Goal: Obtain resource: Download file/media

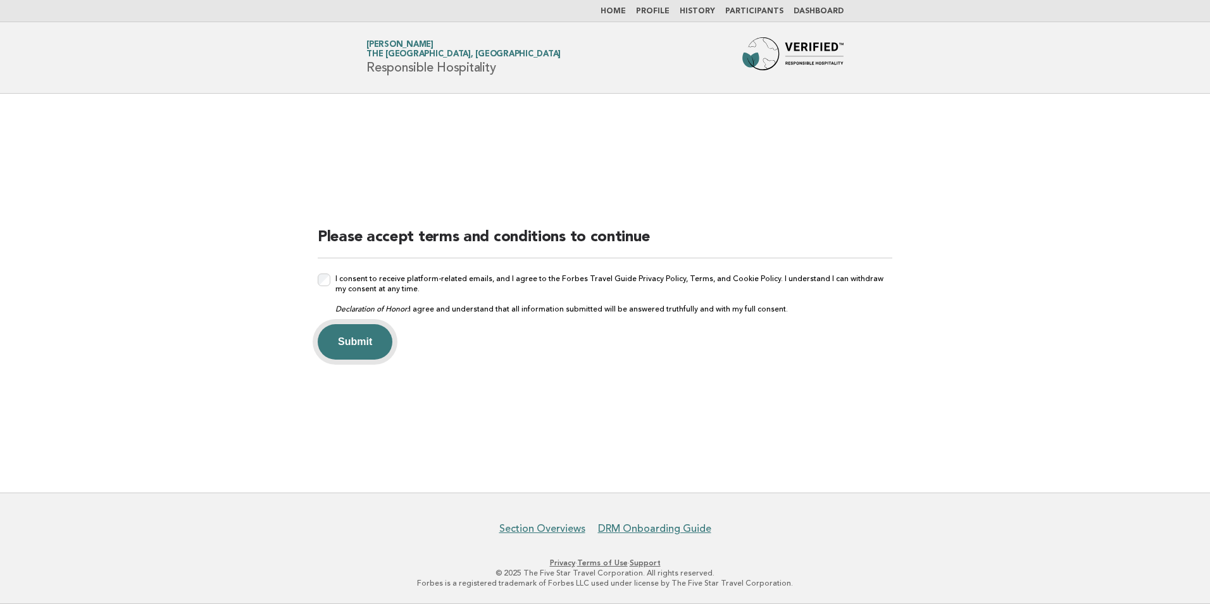
click at [366, 337] on button "Submit" at bounding box center [355, 341] width 75 height 35
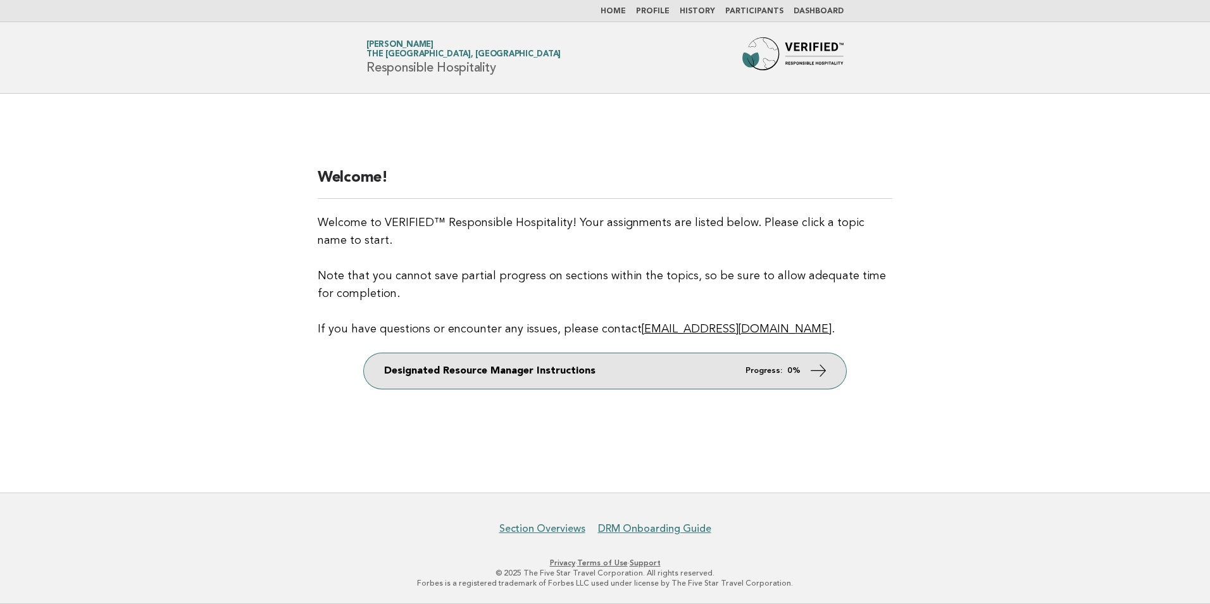
click at [480, 367] on link "Designated Resource Manager Instructions Progress: 0%" at bounding box center [605, 370] width 482 height 35
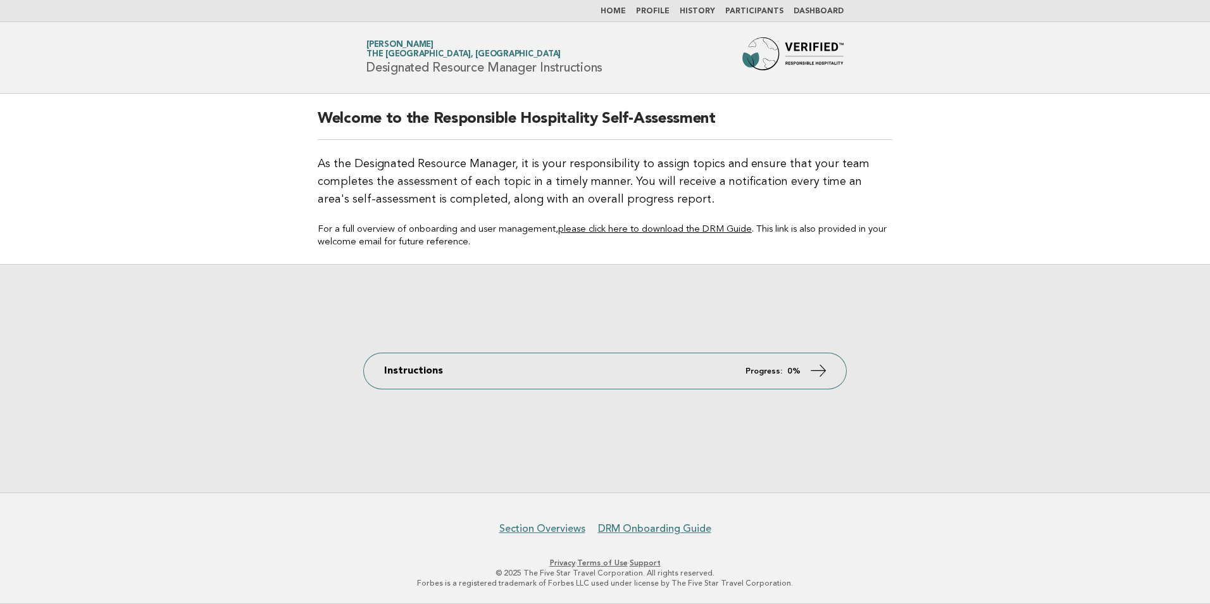
click at [804, 290] on div "Instructions Progress: 0%" at bounding box center [605, 378] width 1210 height 228
click at [675, 180] on p "As the Designated Resource Manager, it is your responsibility to assign topics …" at bounding box center [605, 181] width 575 height 53
click at [682, 165] on p "As the Designated Resource Manager, it is your responsibility to assign topics …" at bounding box center [605, 181] width 575 height 53
click at [679, 183] on p "As the Designated Resource Manager, it is your responsibility to assign topics …" at bounding box center [605, 181] width 575 height 53
click at [658, 9] on link "Profile" at bounding box center [653, 12] width 34 height 8
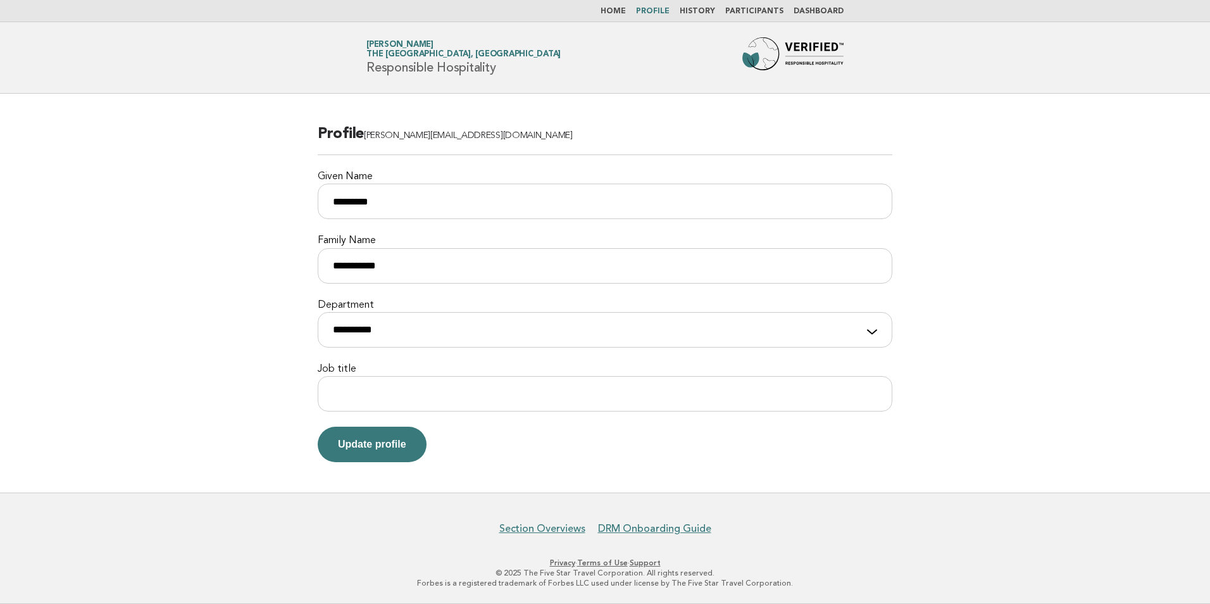
click at [623, 9] on link "Home" at bounding box center [613, 12] width 25 height 8
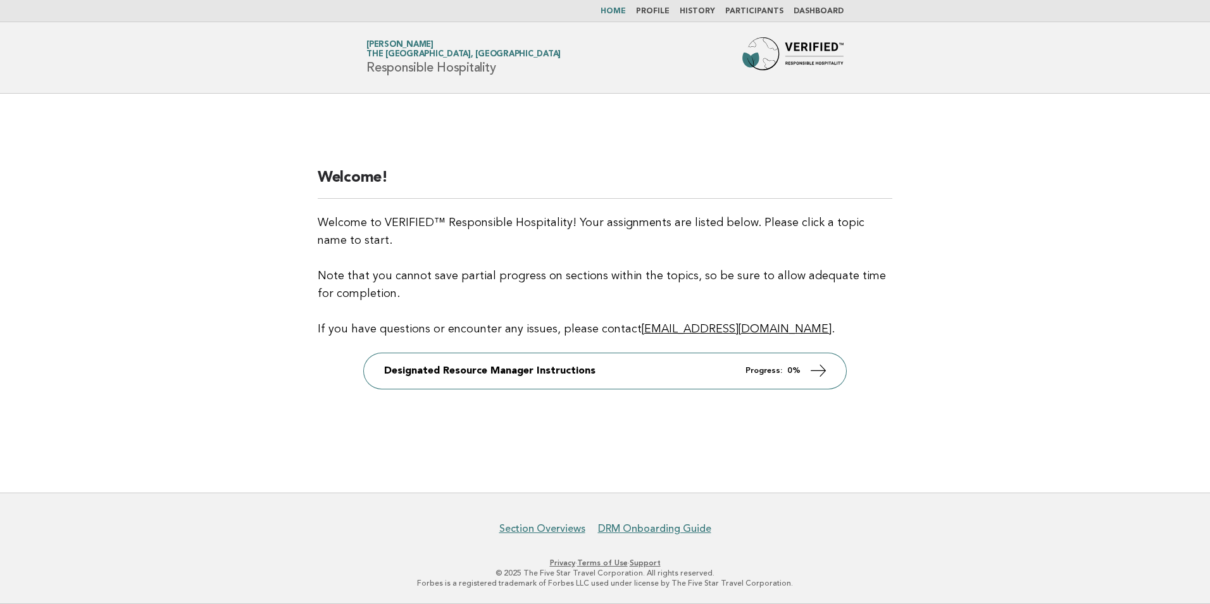
click at [445, 230] on p "Welcome to VERIFIED™ Responsible Hospitality! Your assignments are listed below…" at bounding box center [605, 276] width 575 height 124
click at [445, 215] on p "Welcome to VERIFIED™ Responsible Hospitality! Your assignments are listed below…" at bounding box center [605, 276] width 575 height 124
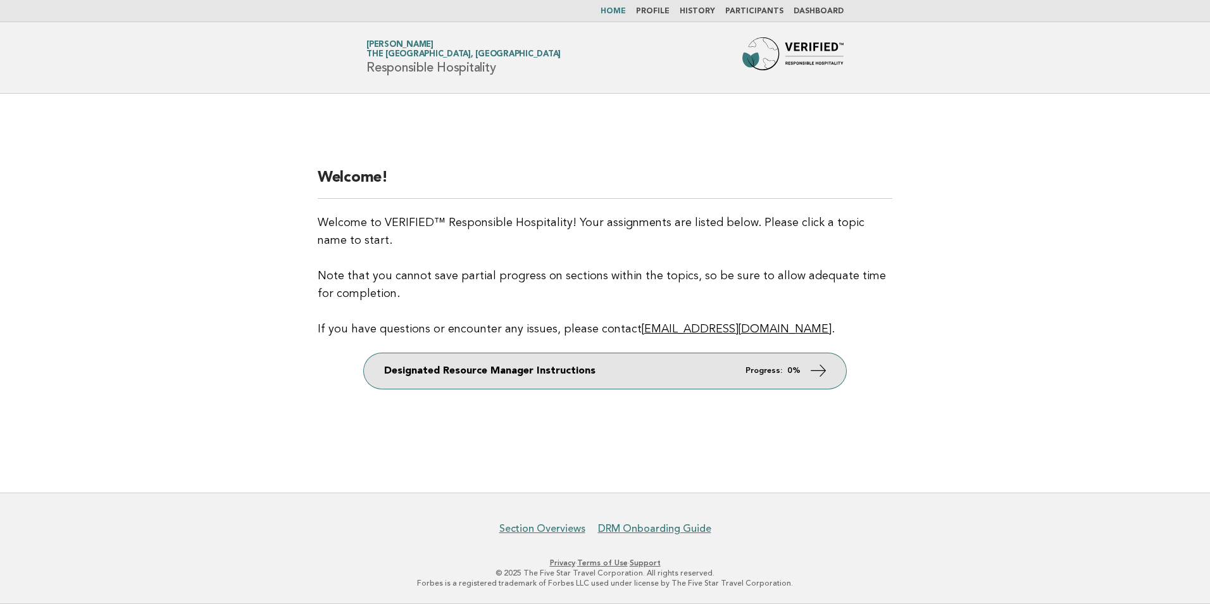
click at [581, 369] on link "Designated Resource Manager Instructions Progress: 0%" at bounding box center [605, 370] width 482 height 35
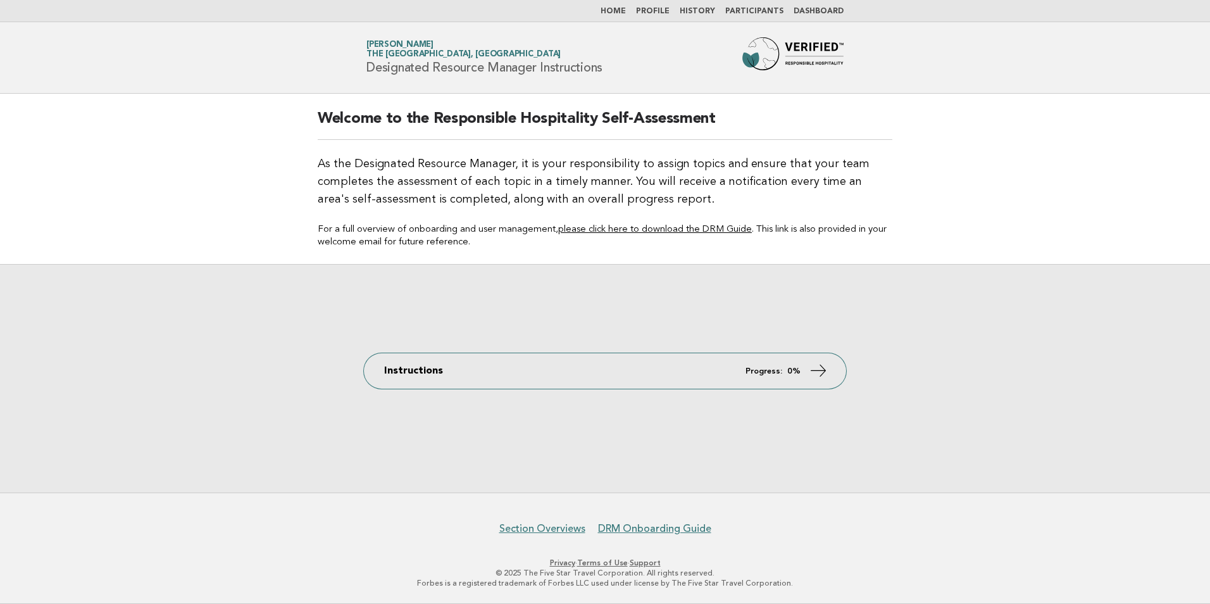
click at [633, 232] on link "please click here to download the DRM Guide" at bounding box center [655, 229] width 194 height 9
